Goal: Information Seeking & Learning: Learn about a topic

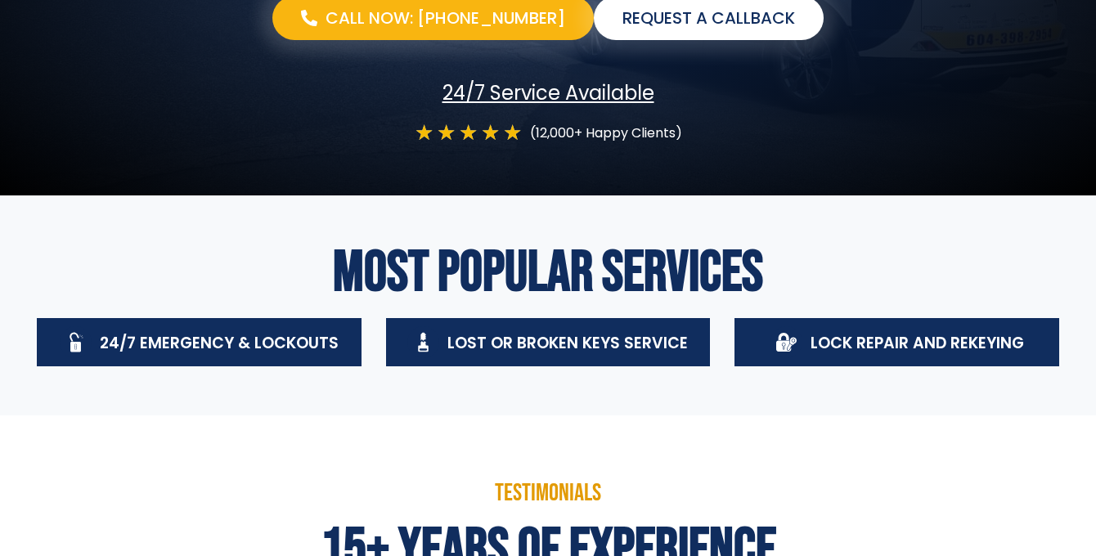
scroll to position [386, 0]
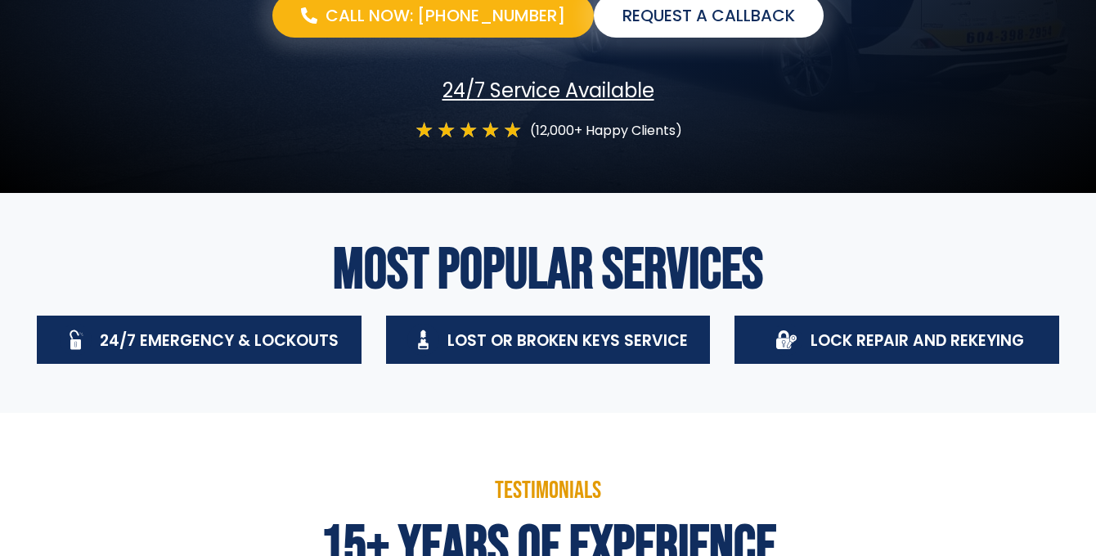
click at [542, 337] on span "Lost Or Broken Keys Service" at bounding box center [567, 341] width 240 height 22
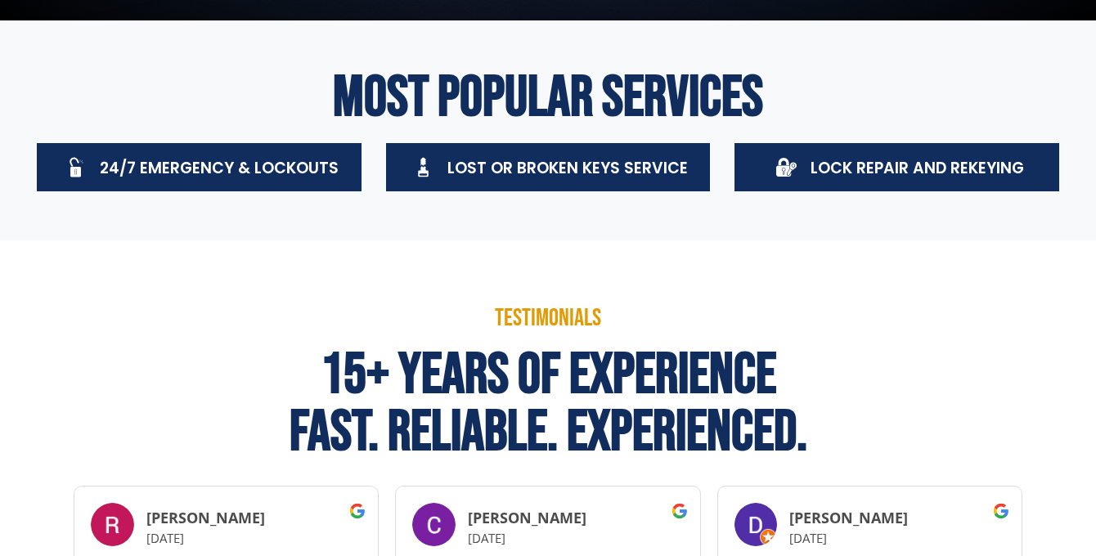
scroll to position [0, 0]
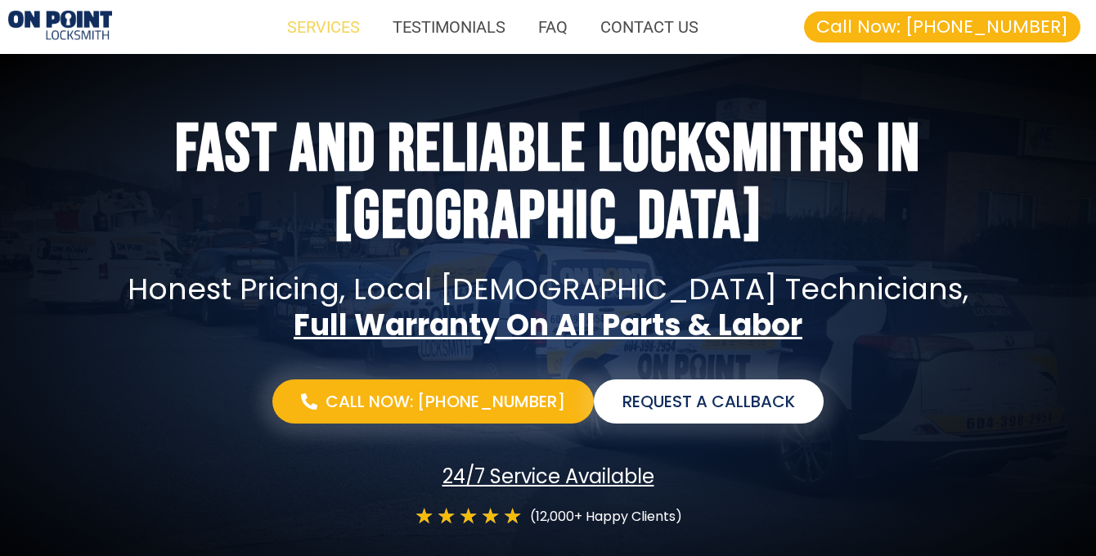
click at [330, 27] on link "SERVICES" at bounding box center [324, 27] width 106 height 38
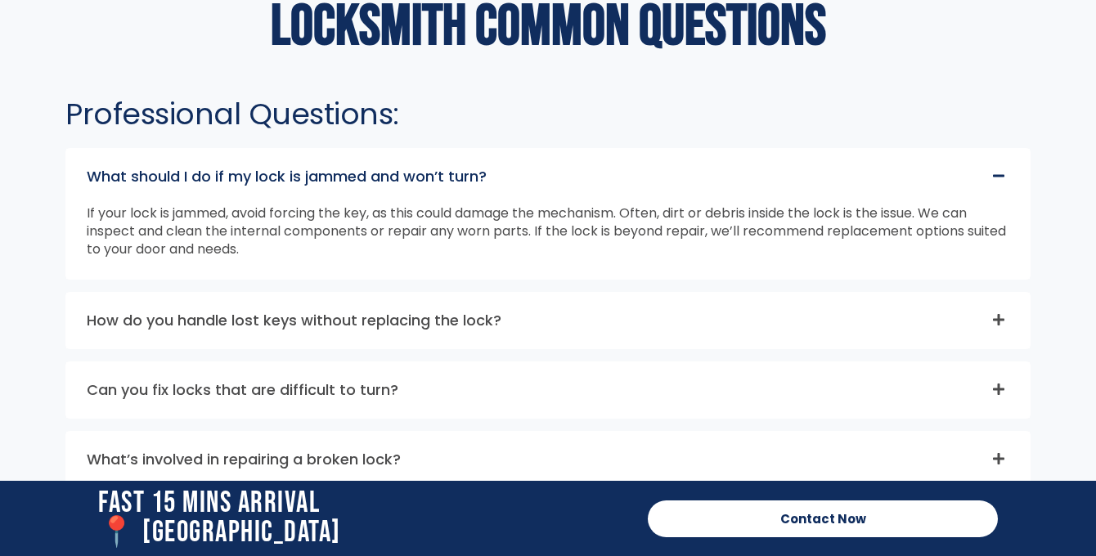
scroll to position [4279, 0]
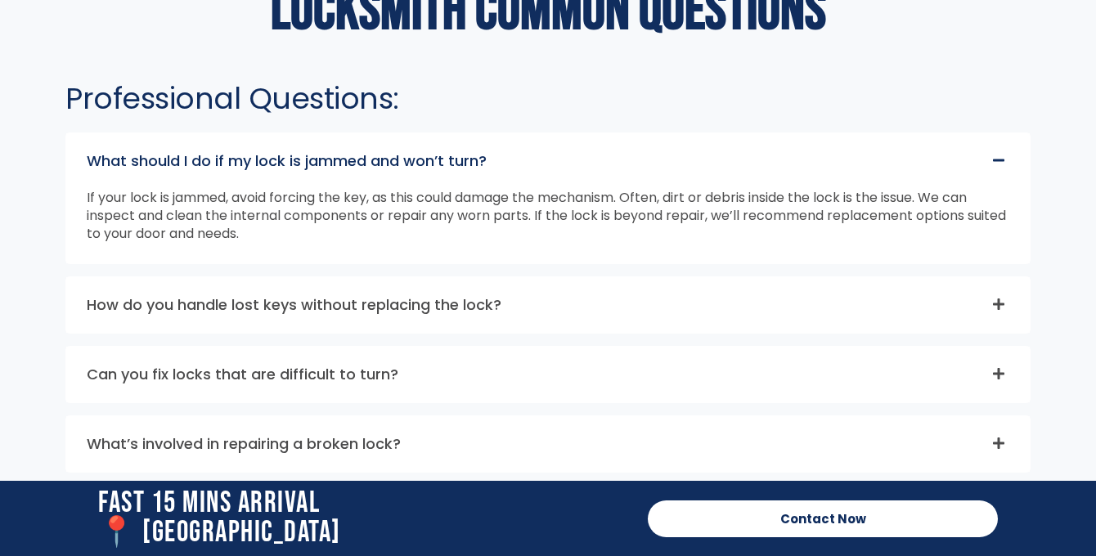
click at [996, 307] on icon at bounding box center [998, 304] width 13 height 13
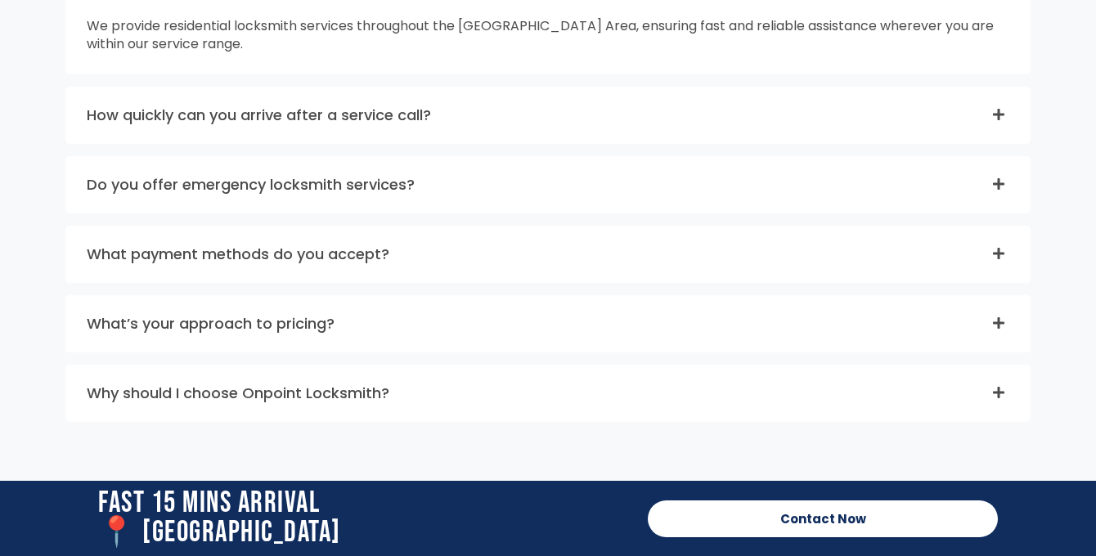
scroll to position [5157, 0]
click at [935, 336] on div "What’s your approach to pricing?" at bounding box center [547, 323] width 963 height 56
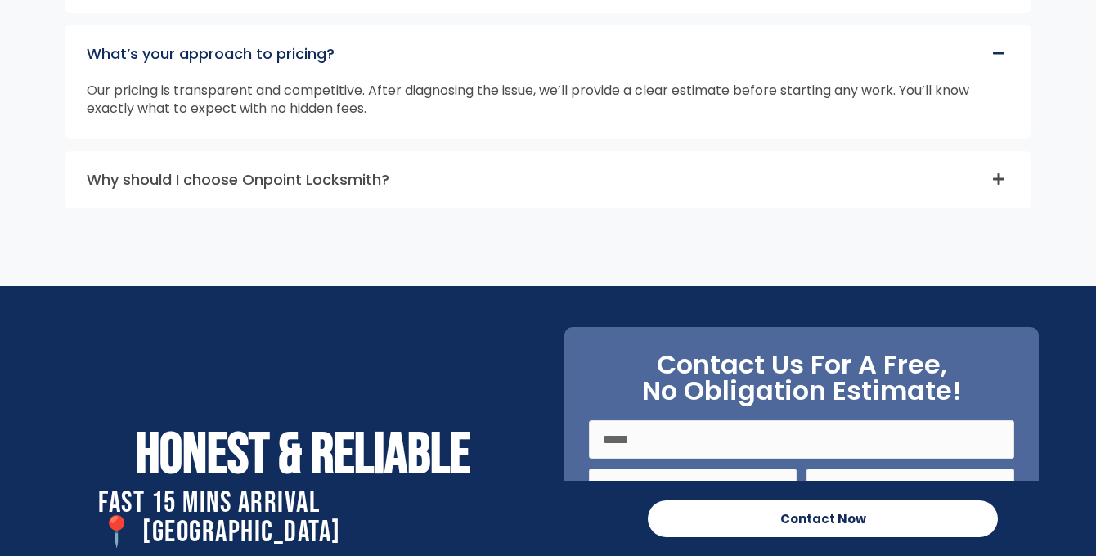
scroll to position [5378, 0]
